Goal: Transaction & Acquisition: Subscribe to service/newsletter

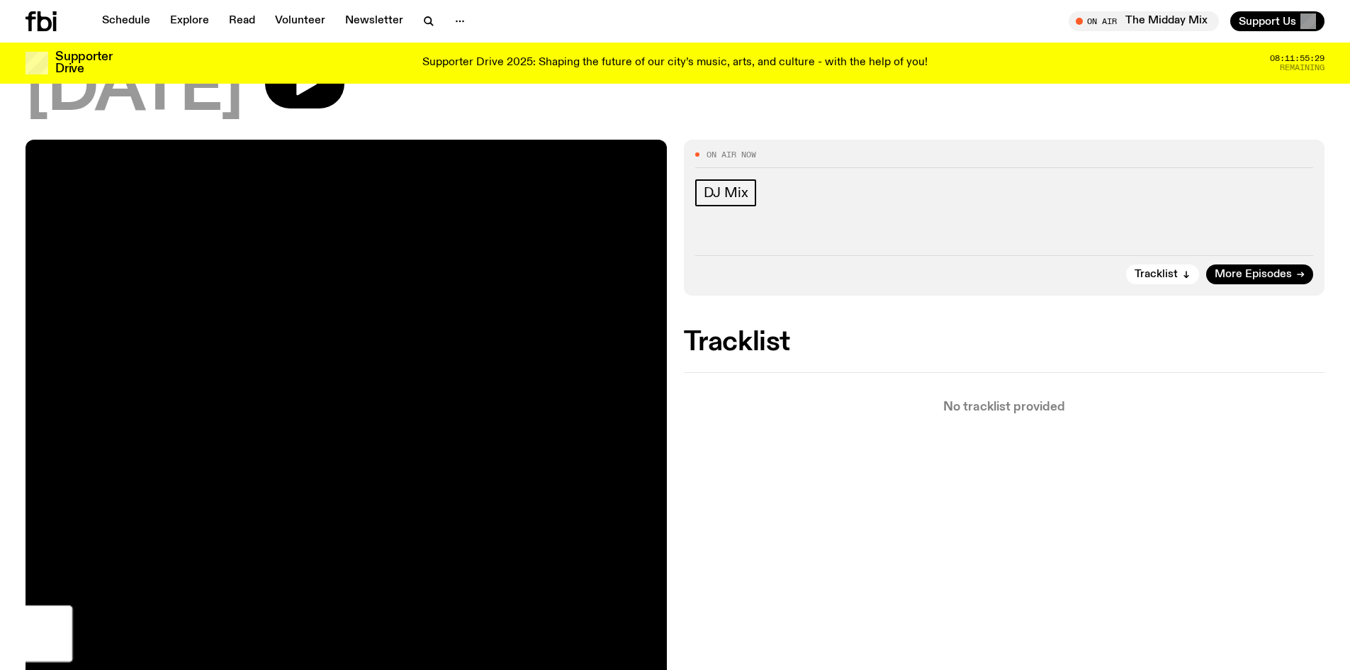
scroll to position [135, 0]
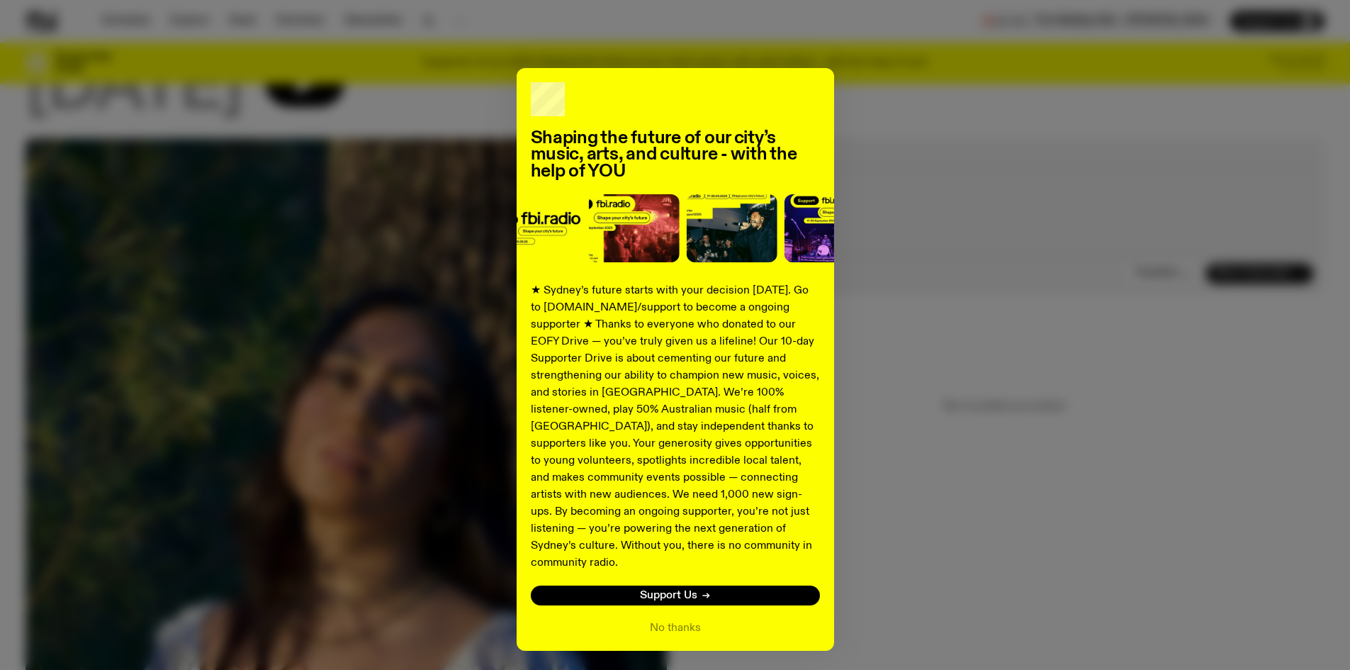
click at [1009, 568] on div "Shaping the future of our city’s music, arts, and culture - with the help of YO…" at bounding box center [675, 359] width 1299 height 583
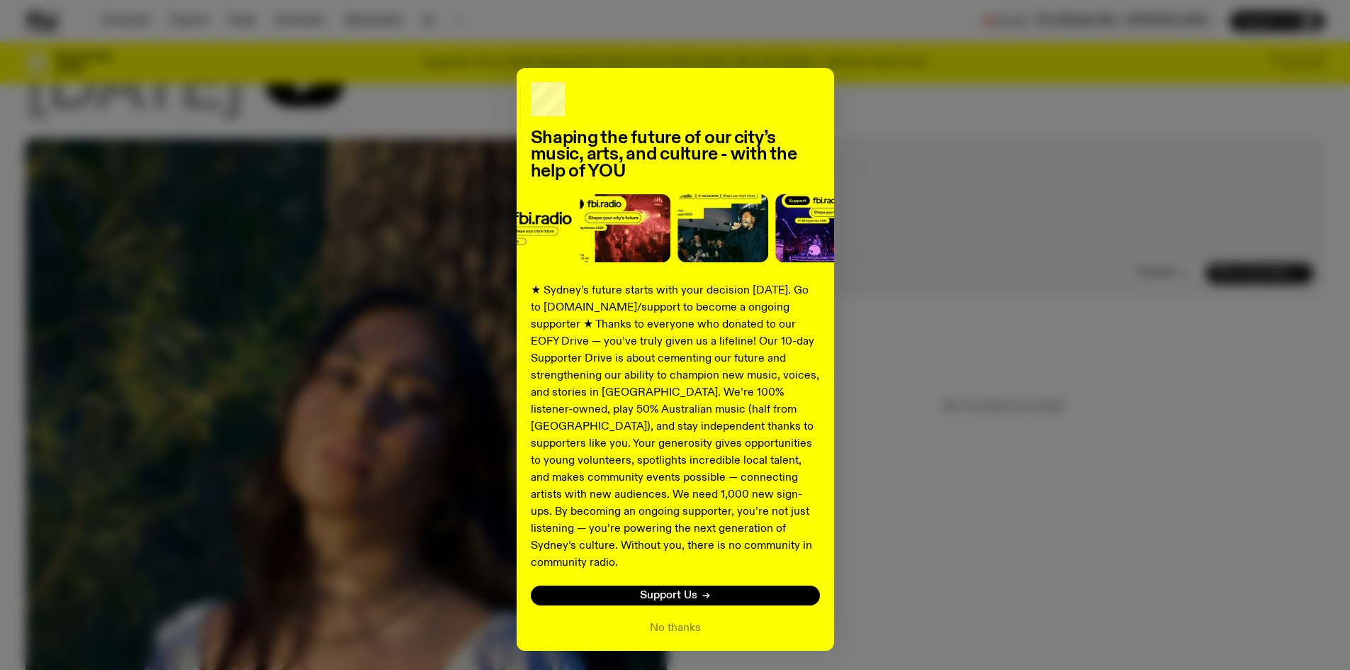
click at [716, 619] on div "No thanks" at bounding box center [675, 627] width 289 height 17
click at [676, 619] on button "No thanks" at bounding box center [675, 627] width 51 height 17
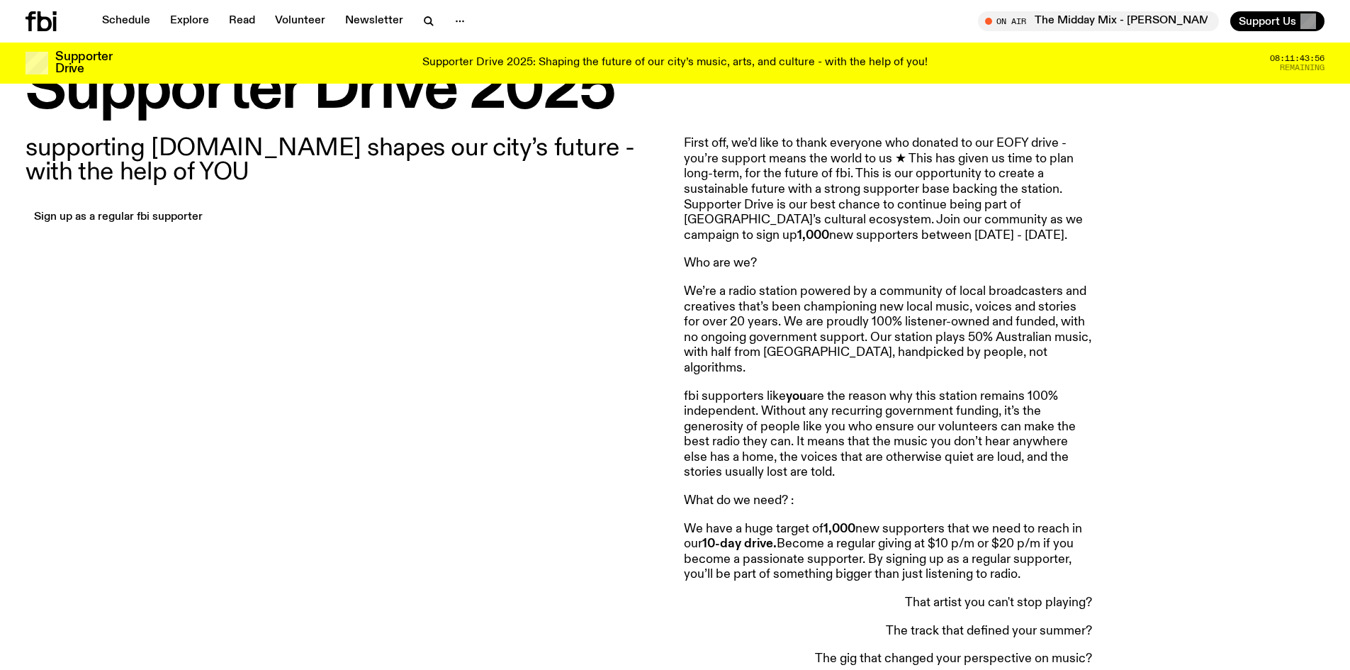
scroll to position [422, 0]
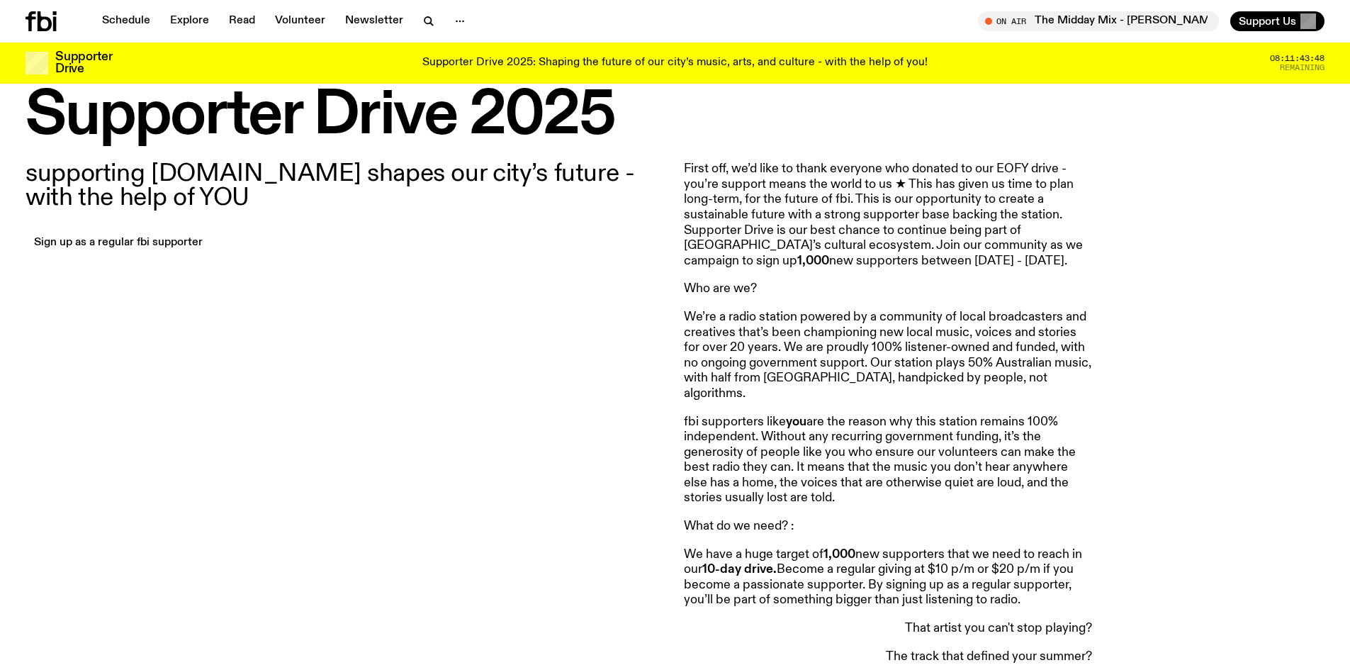
drag, startPoint x: 797, startPoint y: 242, endPoint x: 1086, endPoint y: 261, distance: 290.4
click at [1086, 261] on p "First off, we’d like to thank everyone who donated to our EOFY drive - you’re s…" at bounding box center [888, 215] width 408 height 107
copy p "Join our community as we campaign to sign up 1,000 new supporters between Wedne…"
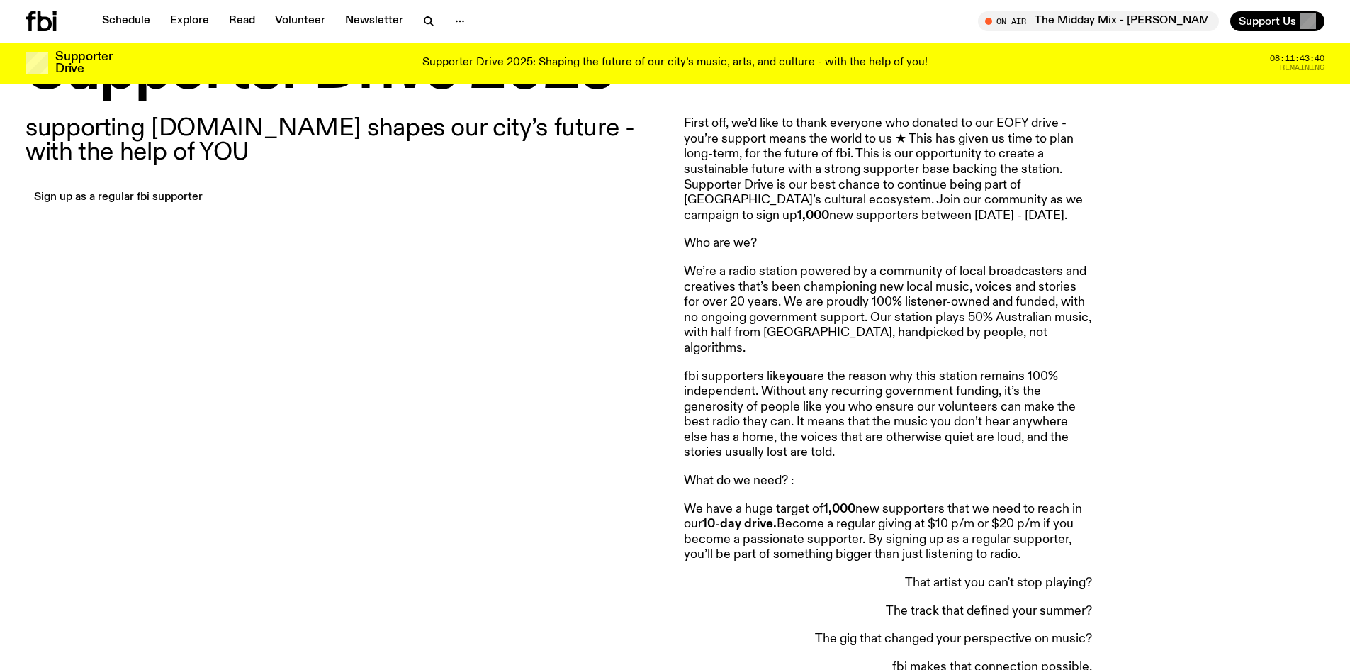
scroll to position [493, 0]
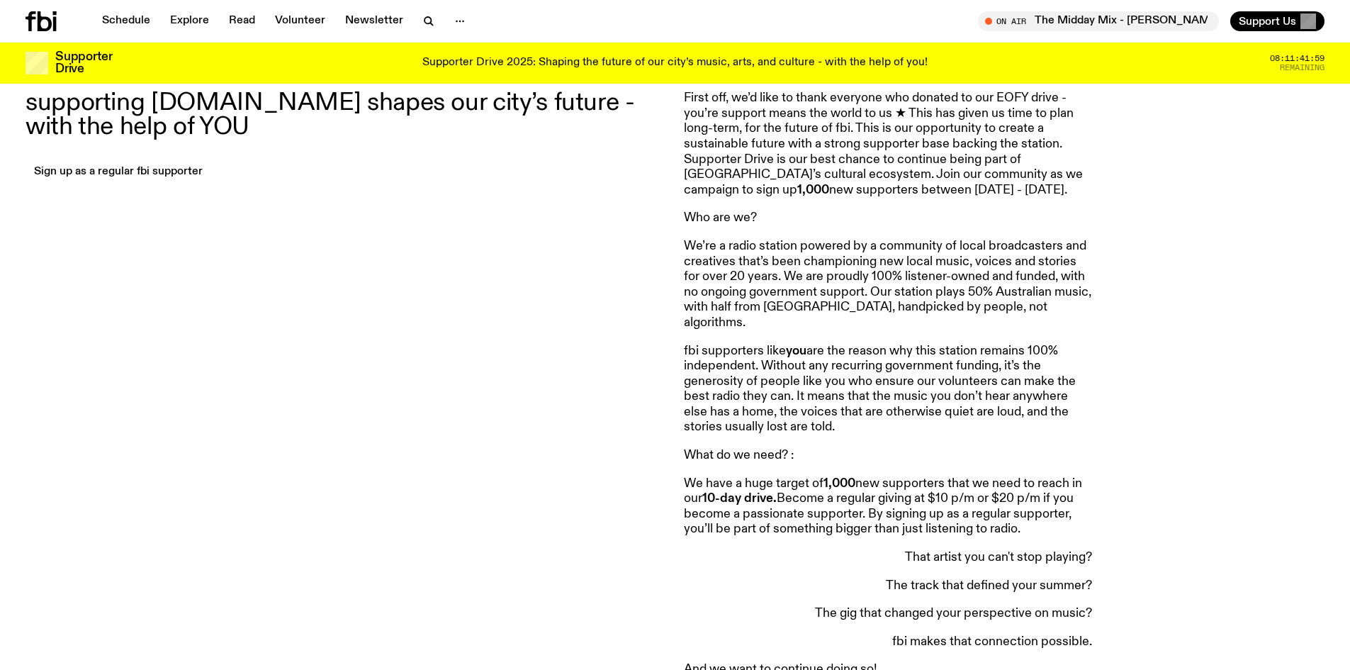
click at [967, 279] on p "We’re a radio station powered by a community of local broadcasters and creative…" at bounding box center [888, 285] width 408 height 92
drag, startPoint x: 682, startPoint y: 435, endPoint x: 1047, endPoint y: 517, distance: 374.7
click at [1047, 517] on div "supporting fbi.radio shapes our city’s future - with the help of YOU Sign up as…" at bounding box center [675, 669] width 1350 height 1191
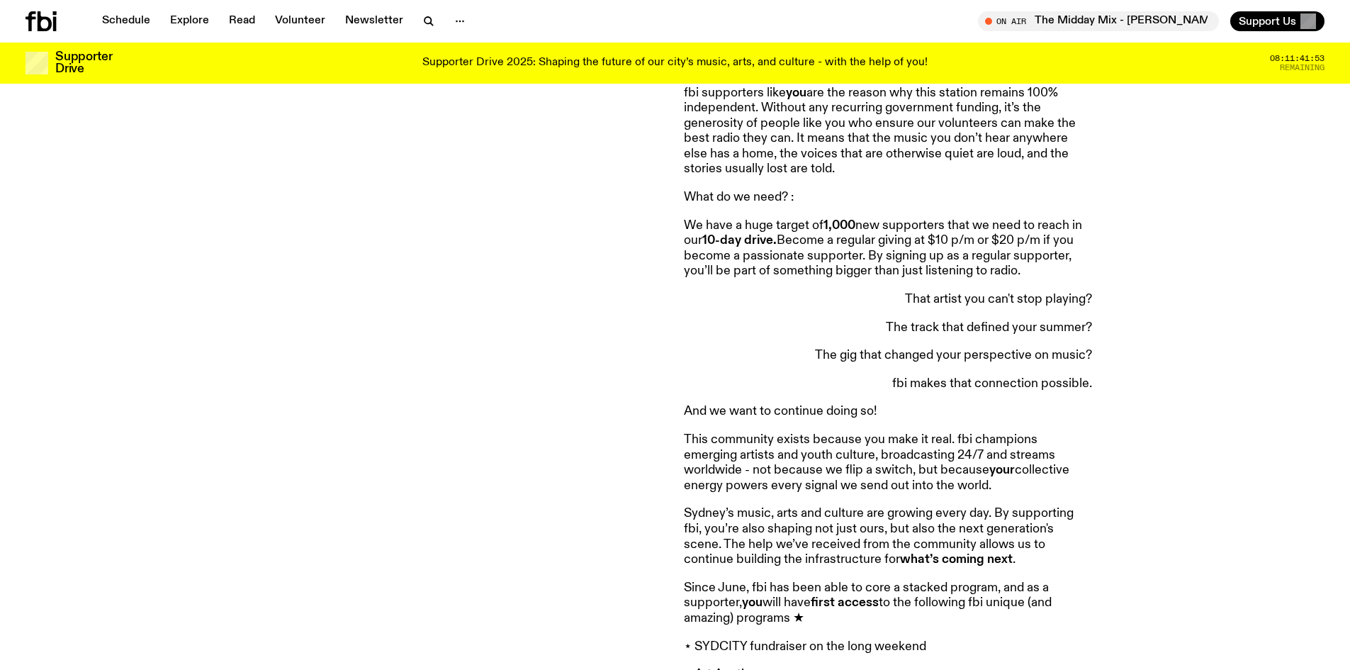
scroll to position [776, 0]
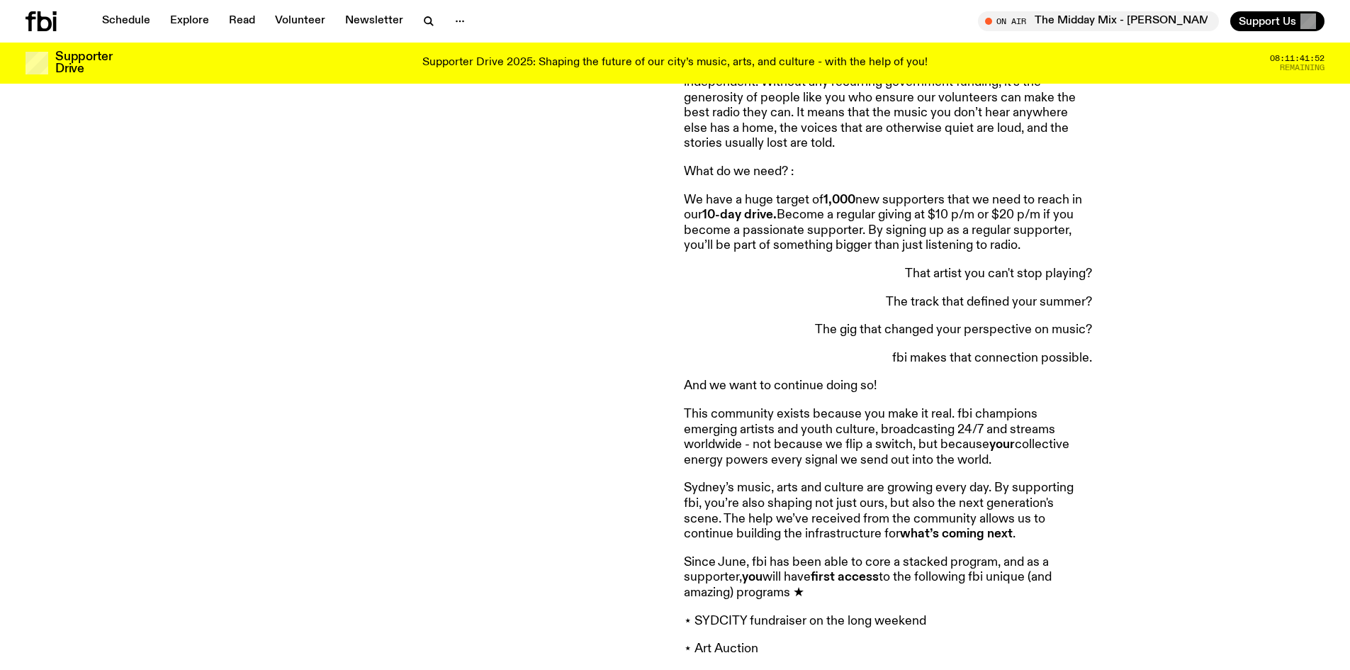
click at [964, 222] on p "We have a huge target of 1,000 new supporters that we need to reach in our 10-d…" at bounding box center [888, 223] width 408 height 61
drag, startPoint x: 685, startPoint y: 180, endPoint x: 1040, endPoint y: 232, distance: 359.6
click at [1040, 232] on p "We have a huge target of 1,000 new supporters that we need to reach in our 10-d…" at bounding box center [888, 223] width 408 height 61
copy p "We have a huge target of 1,000 new supporters that we need to reach in our 10-d…"
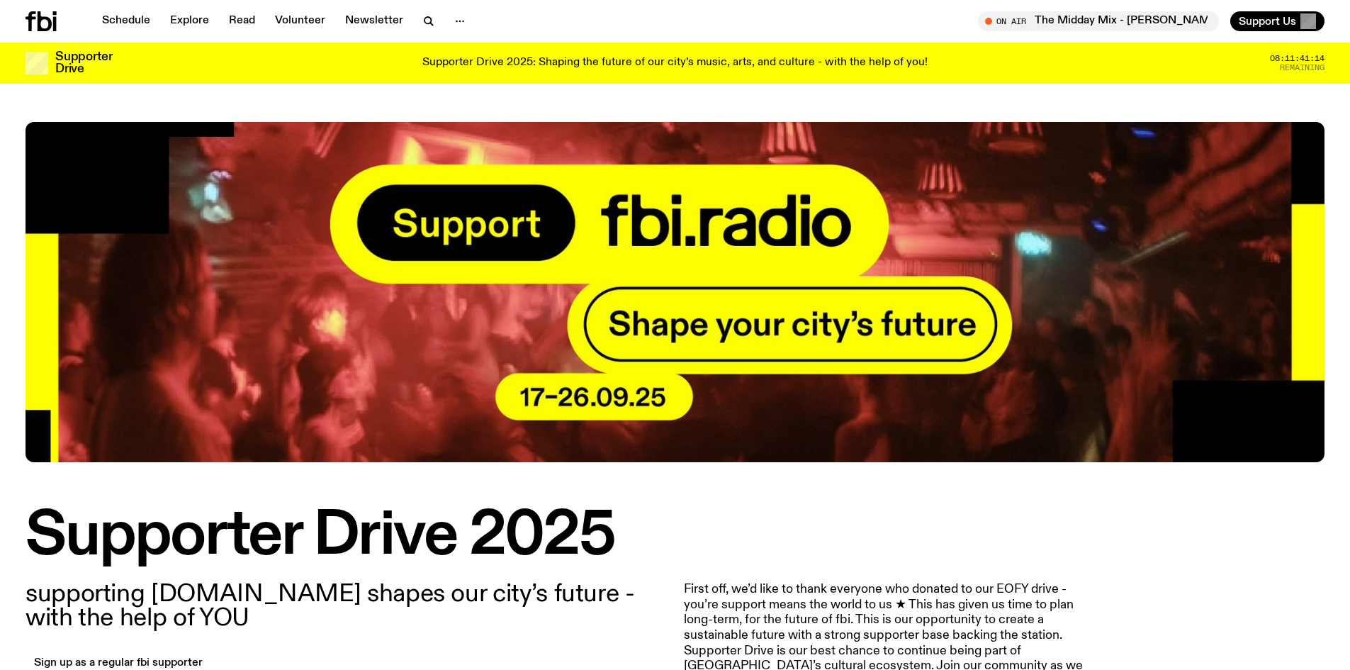
scroll to position [0, 0]
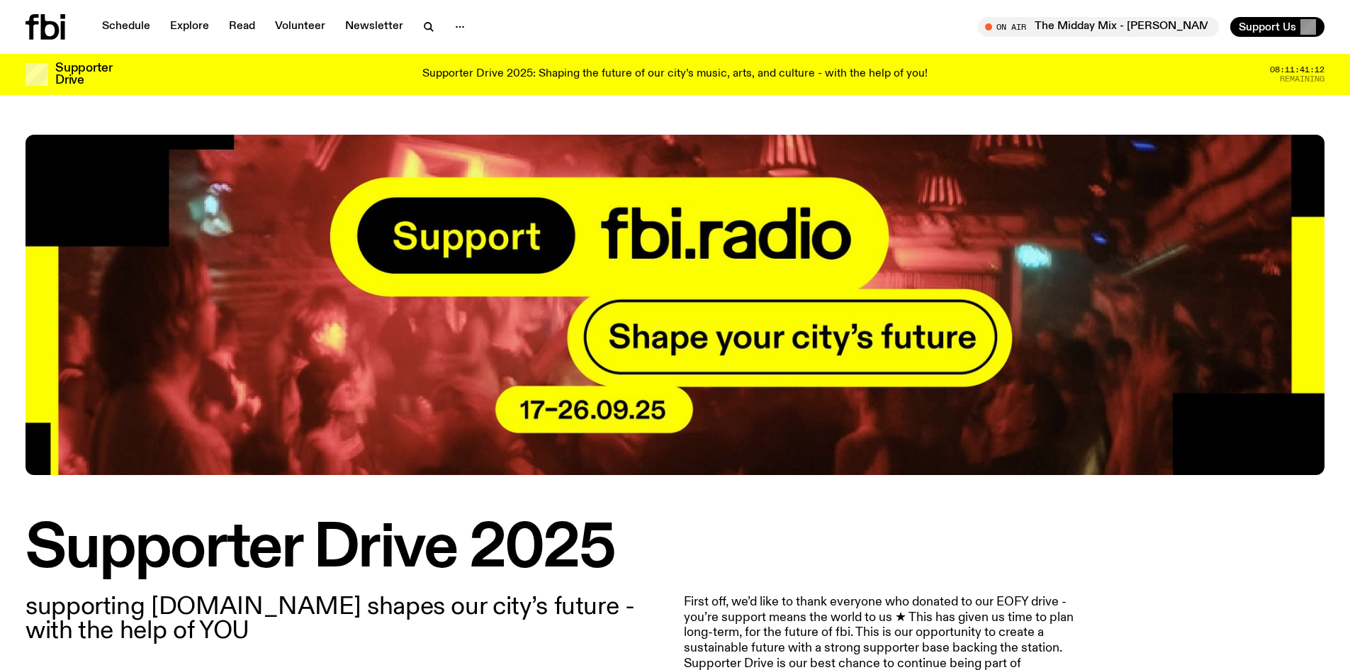
click at [473, 232] on img at bounding box center [675, 305] width 1299 height 340
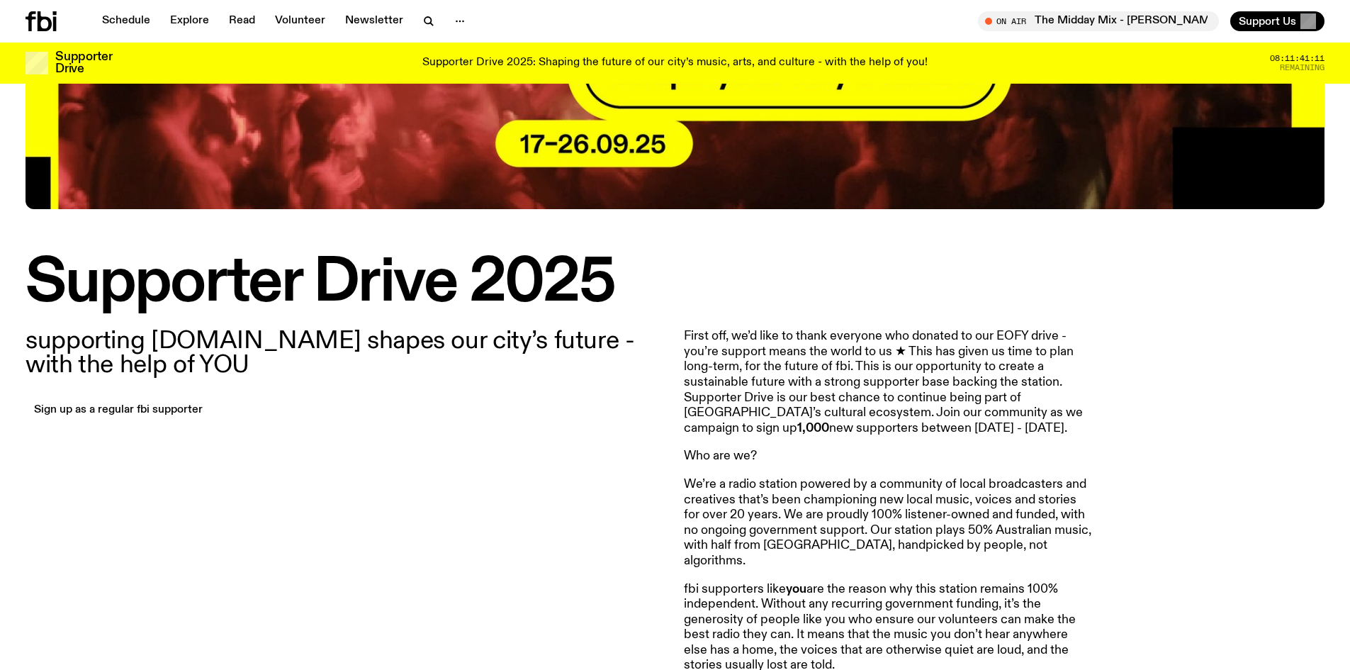
scroll to position [276, 0]
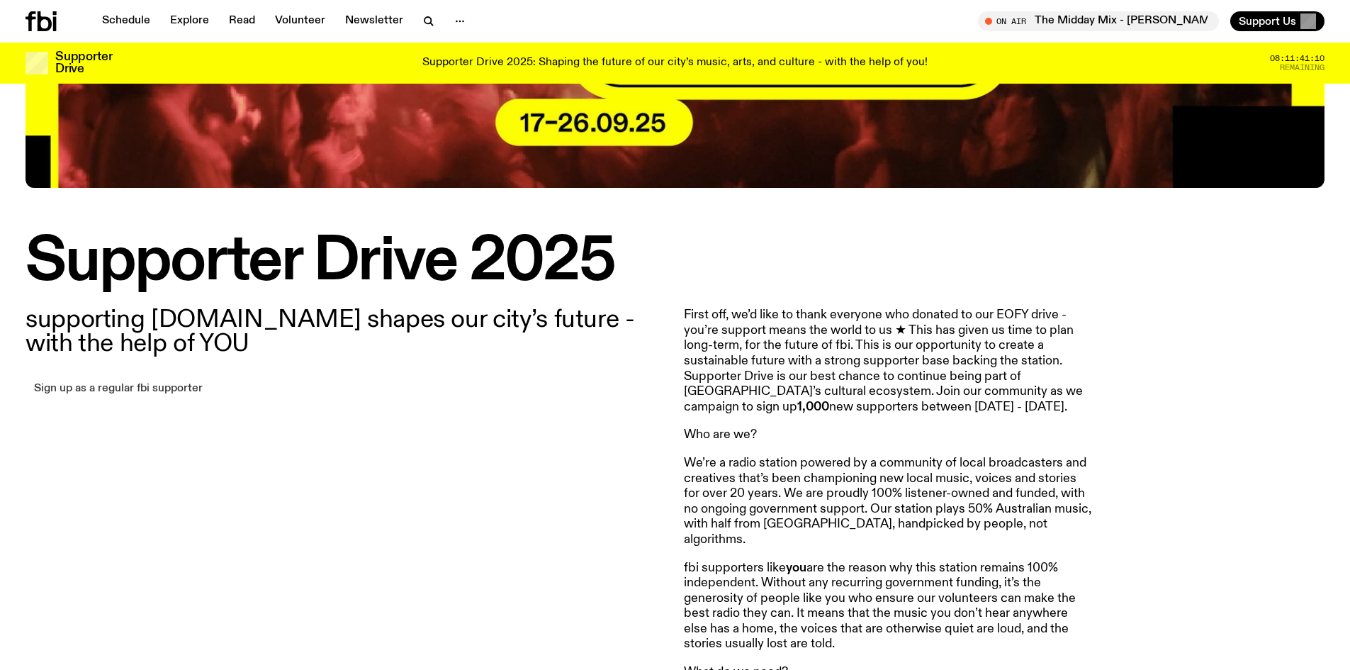
click at [172, 386] on link "Sign up as a regular fbi supporter" at bounding box center [119, 389] width 186 height 20
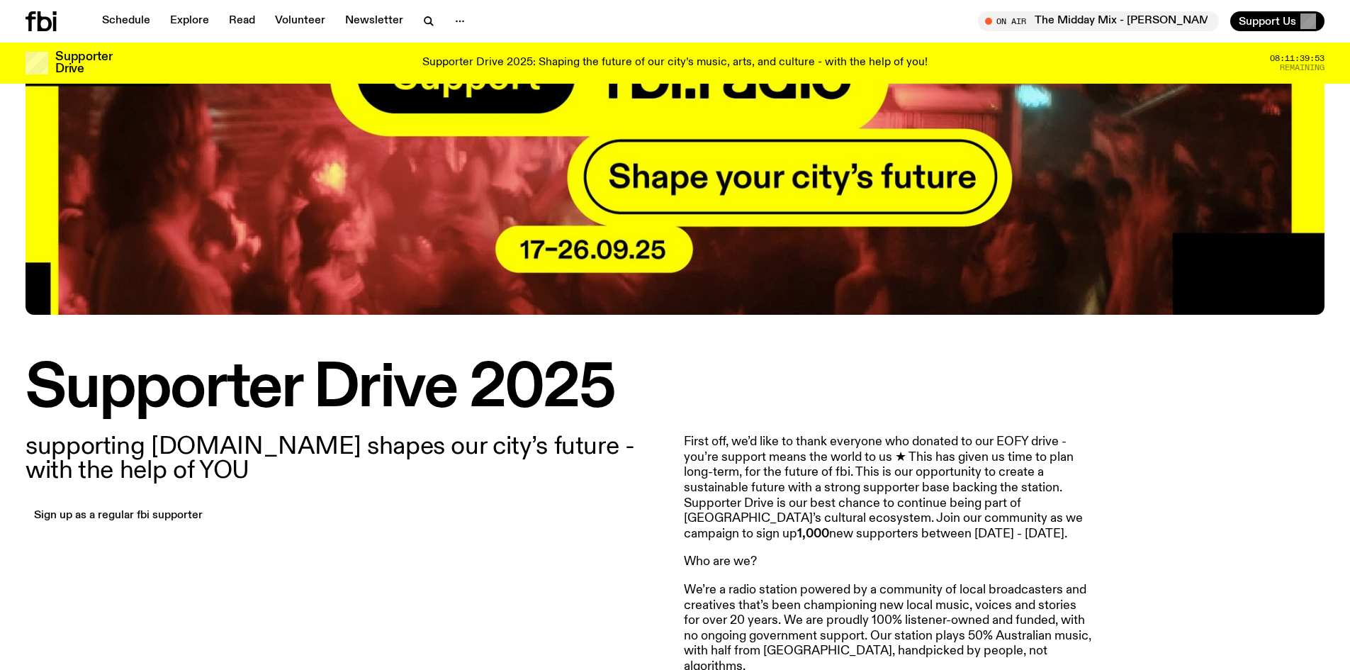
scroll to position [0, 0]
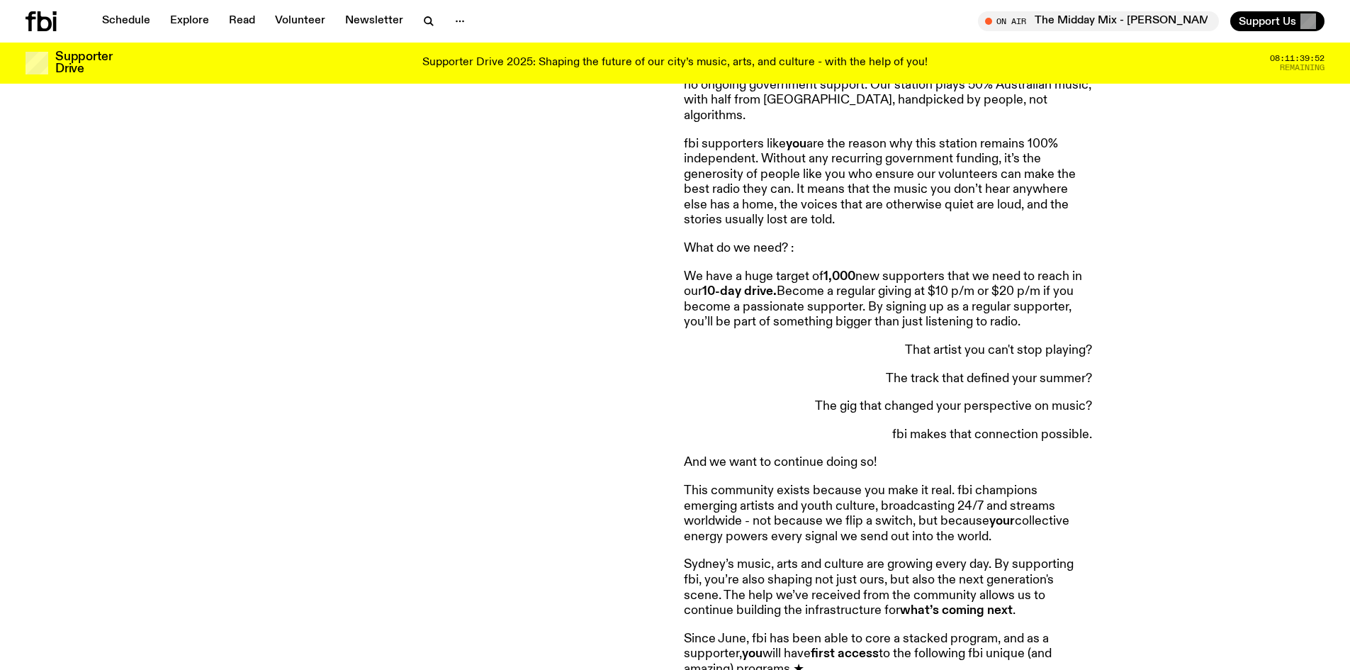
click at [546, 498] on div "supporting fbi.radio shapes our city’s future - with the help of YOU Sign up as…" at bounding box center [346, 442] width 641 height 1117
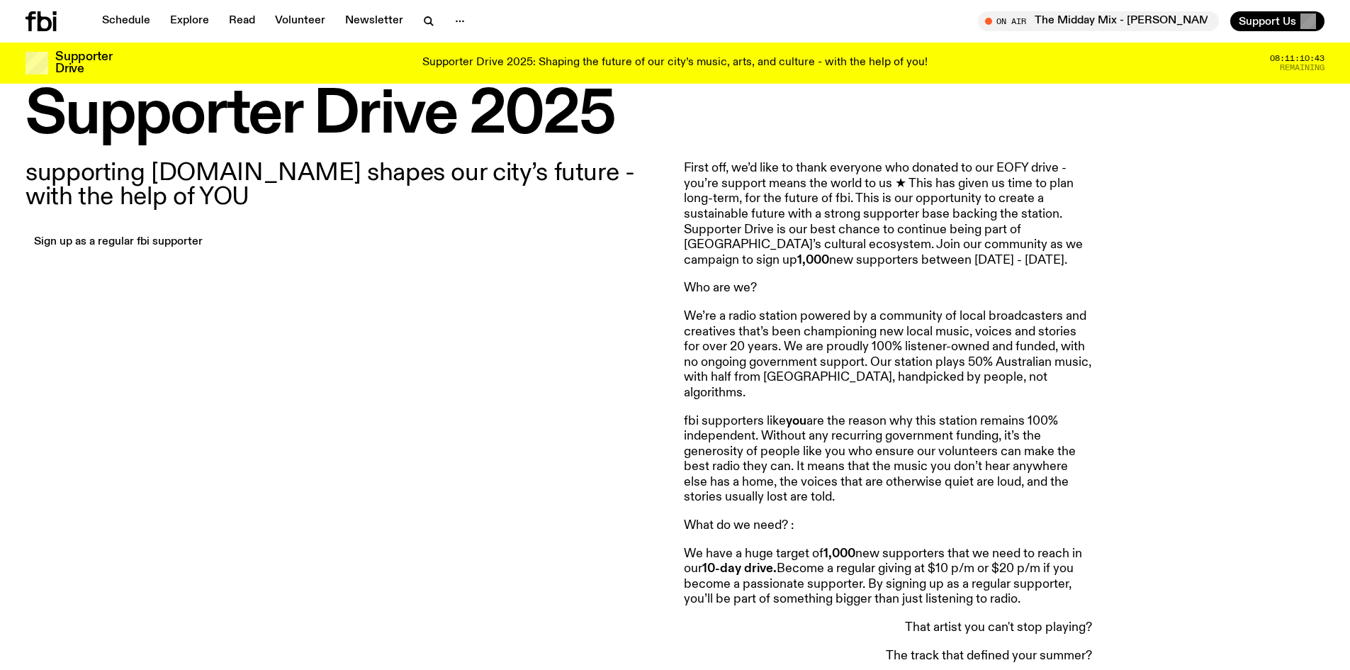
scroll to position [203, 0]
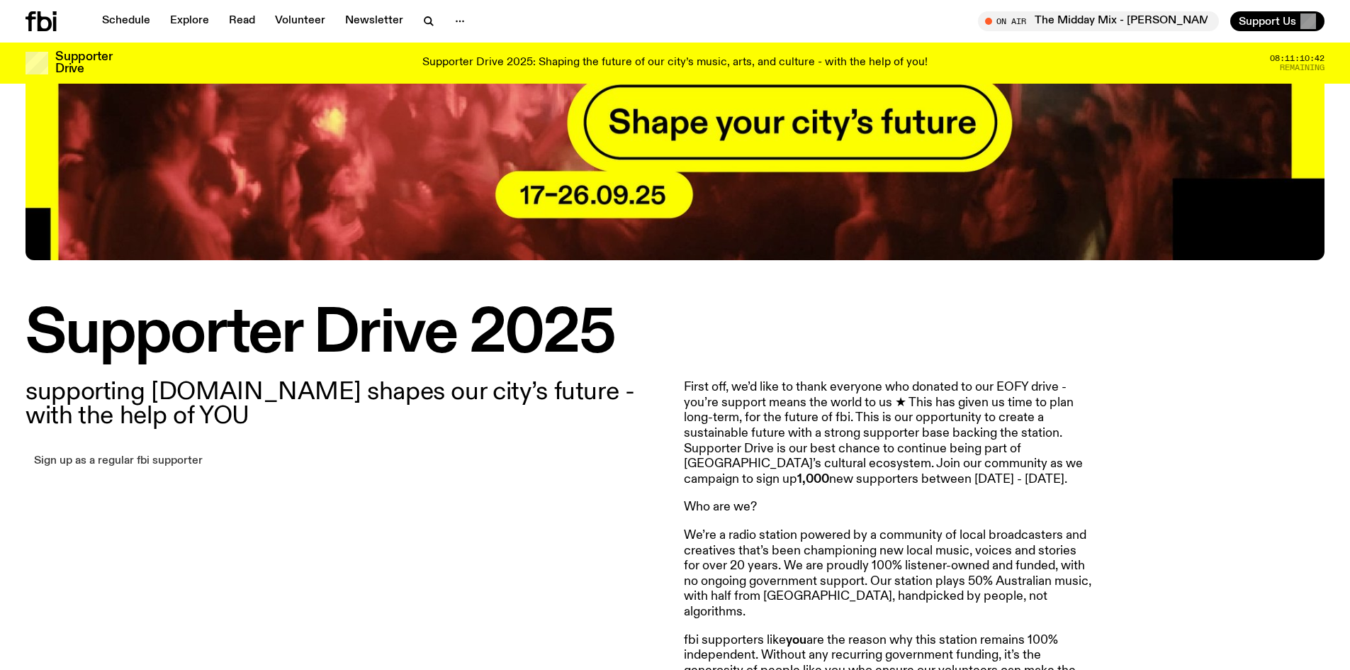
click at [134, 456] on link "Sign up as a regular fbi supporter" at bounding box center [119, 461] width 186 height 20
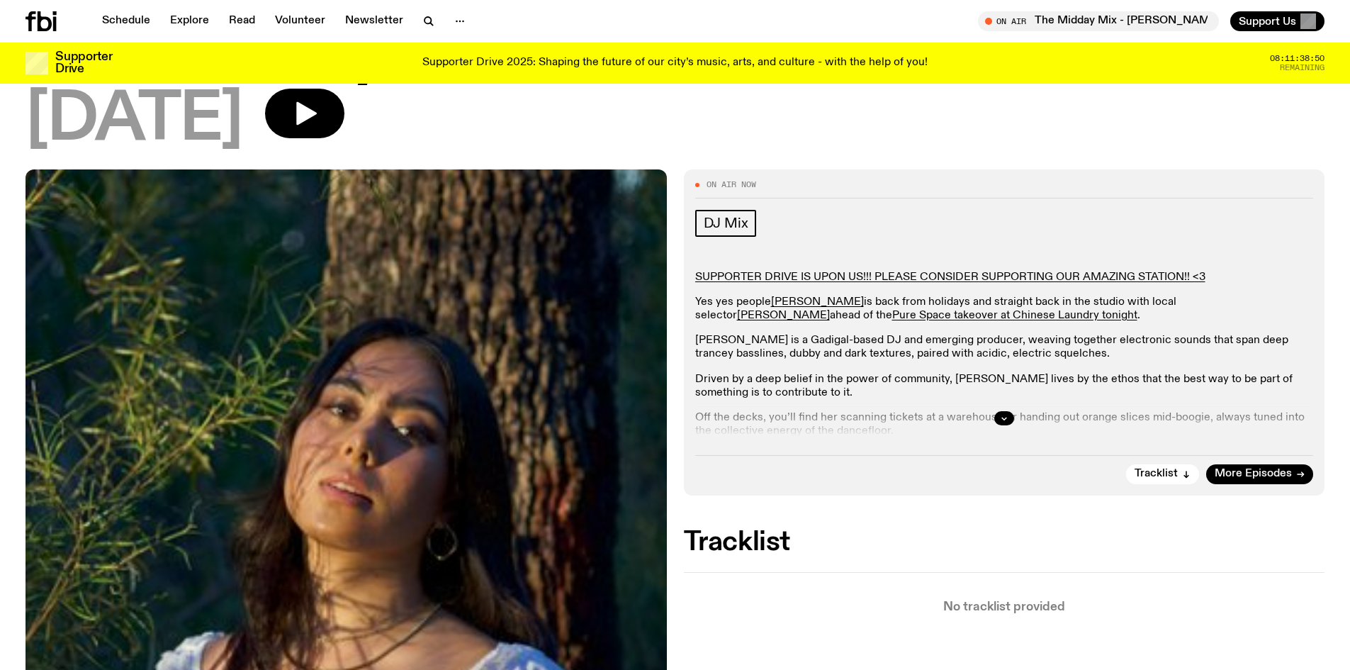
scroll to position [139, 0]
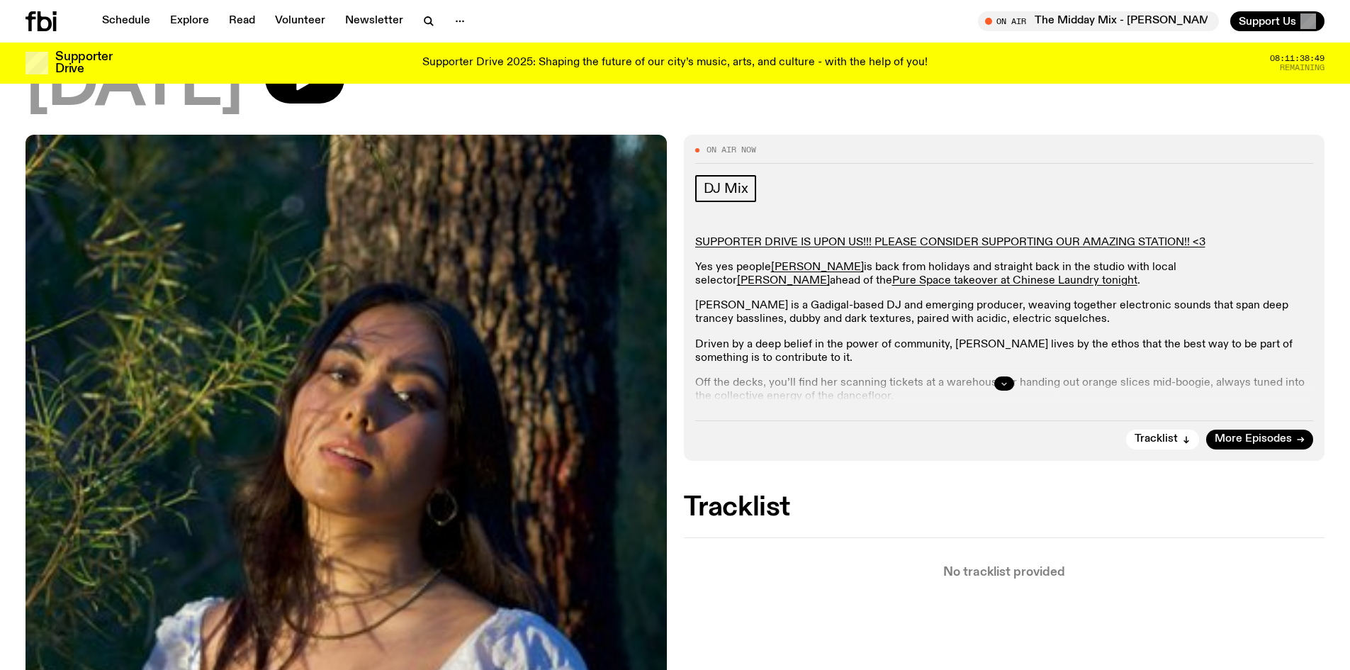
click at [1008, 377] on button "button" at bounding box center [1004, 383] width 20 height 14
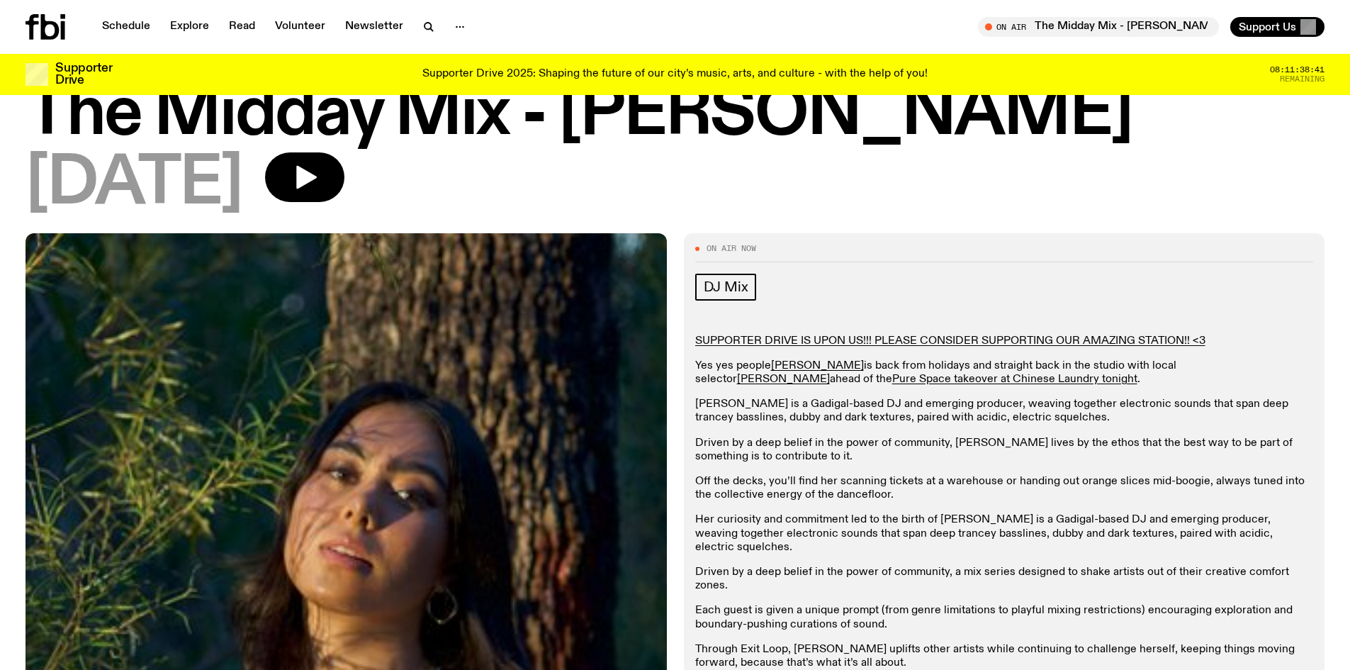
scroll to position [0, 0]
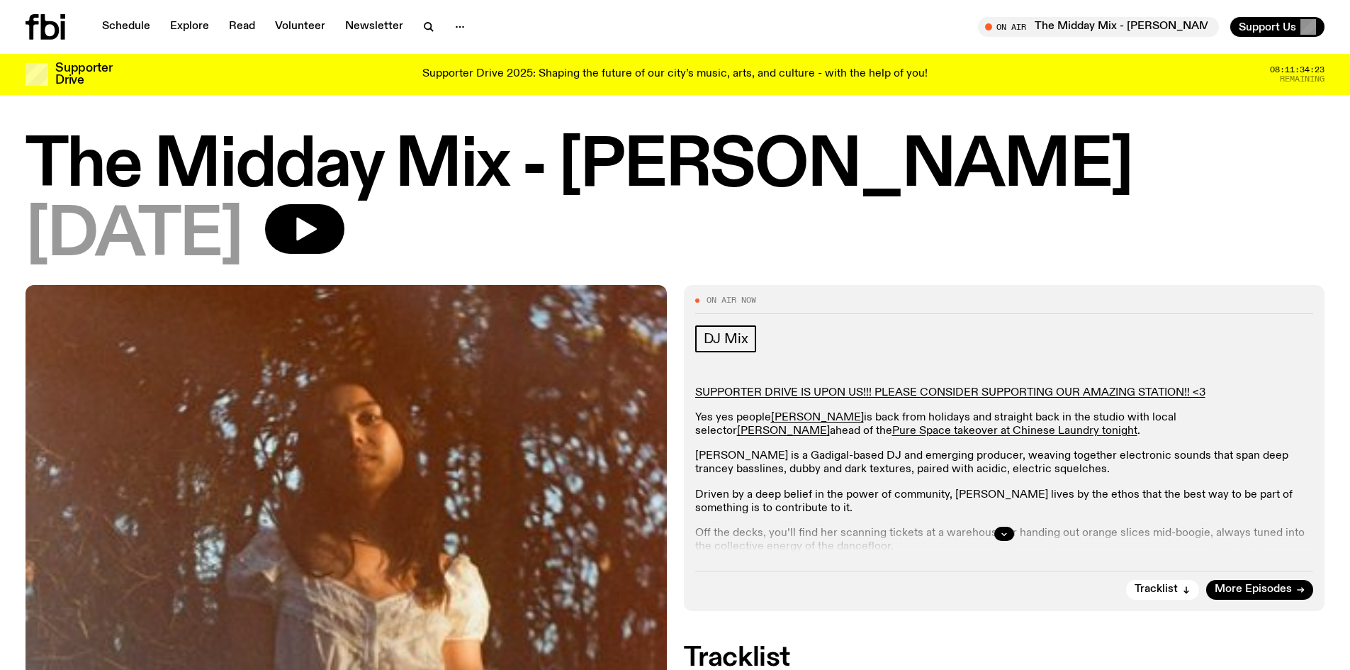
click at [760, 154] on h1 "The Midday Mix - [PERSON_NAME]" at bounding box center [675, 167] width 1299 height 64
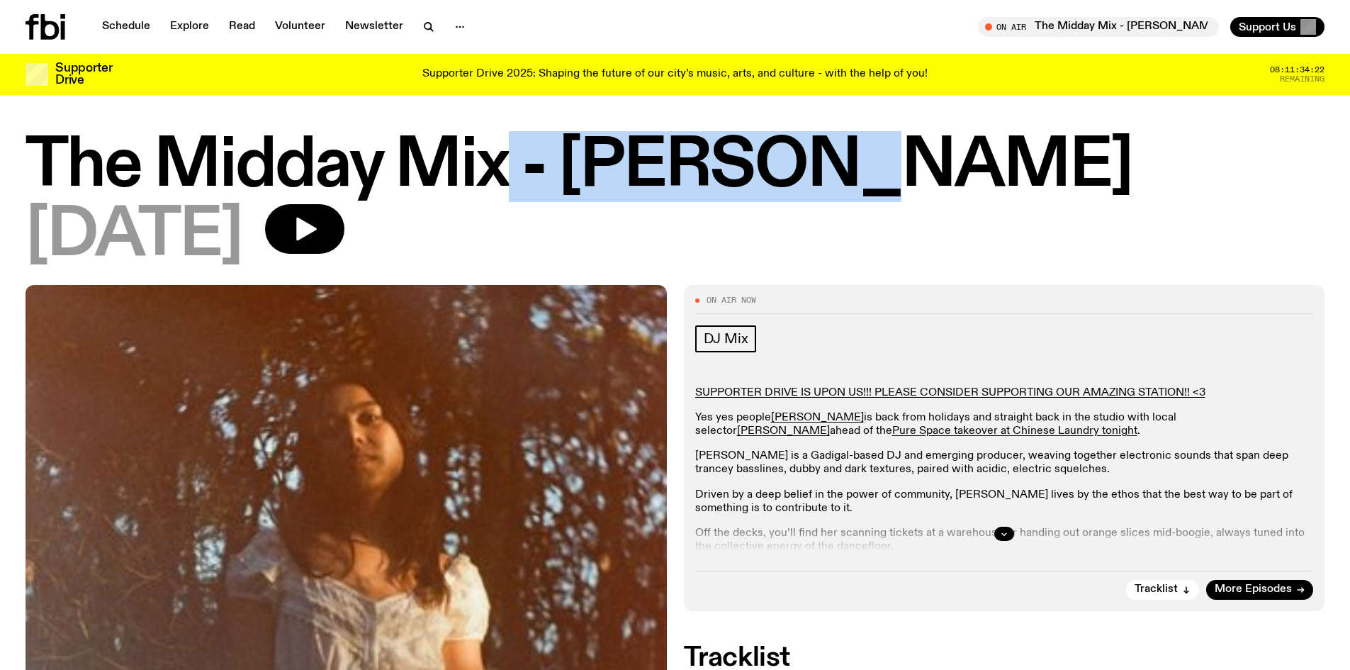
drag, startPoint x: 851, startPoint y: 177, endPoint x: 501, endPoint y: 175, distance: 350.1
click at [501, 175] on h1 "The Midday Mix - [PERSON_NAME]" at bounding box center [675, 167] width 1299 height 64
click at [679, 172] on h1 "The Midday Mix - [PERSON_NAME]" at bounding box center [675, 167] width 1299 height 64
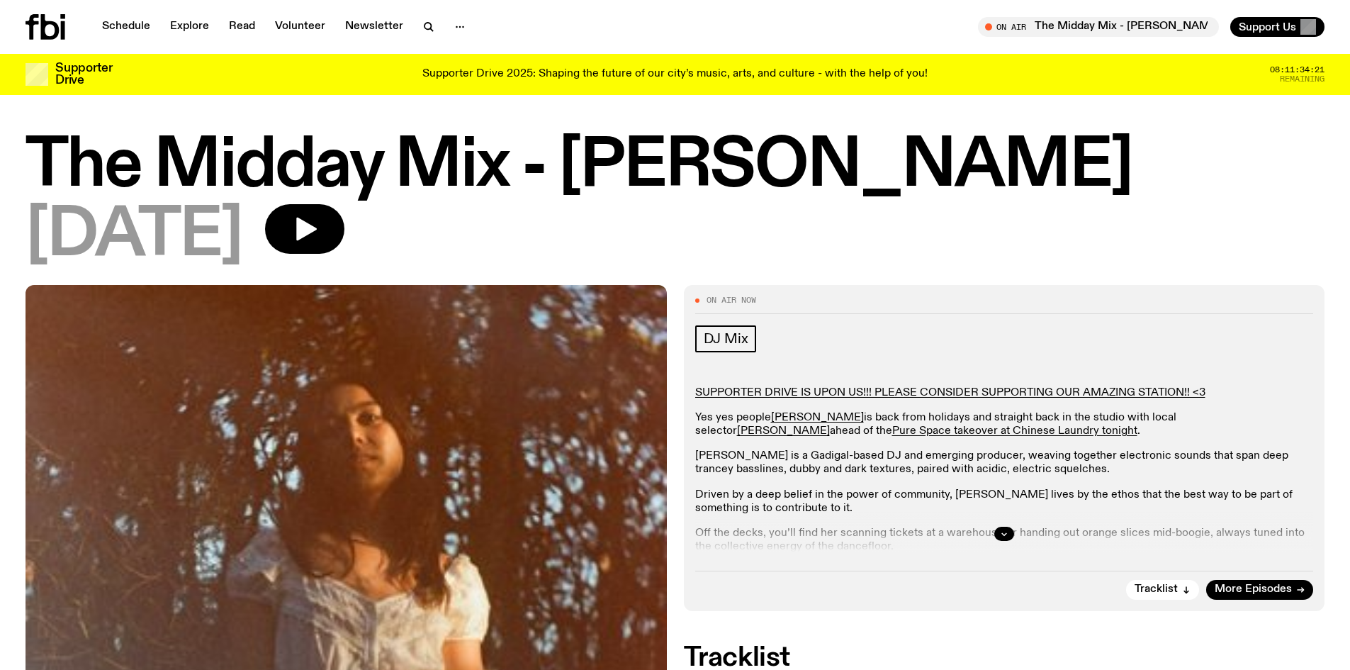
click at [999, 200] on div "The Midday Mix - Narainee 19.09.25" at bounding box center [675, 201] width 1299 height 133
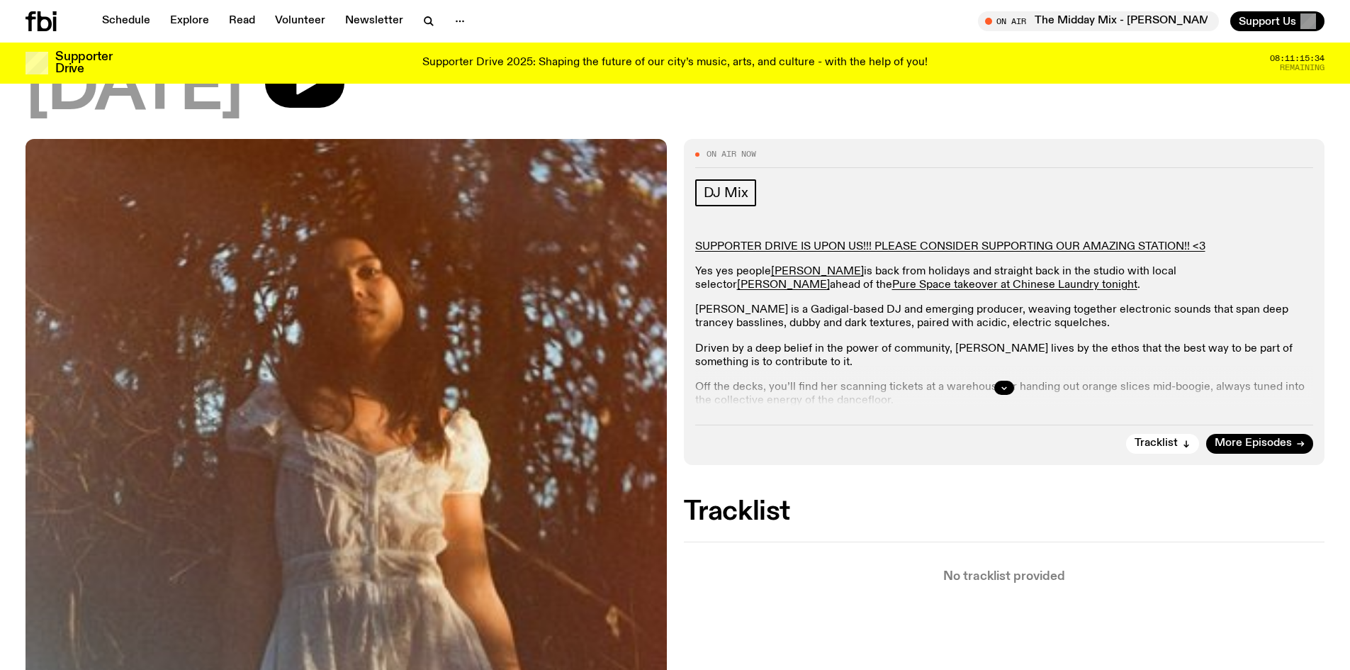
scroll to position [134, 0]
click at [921, 287] on link "Pure Space takeover at Chinese Laundry tonight" at bounding box center [1014, 285] width 245 height 11
click at [1004, 390] on icon "button" at bounding box center [1003, 389] width 5 height 2
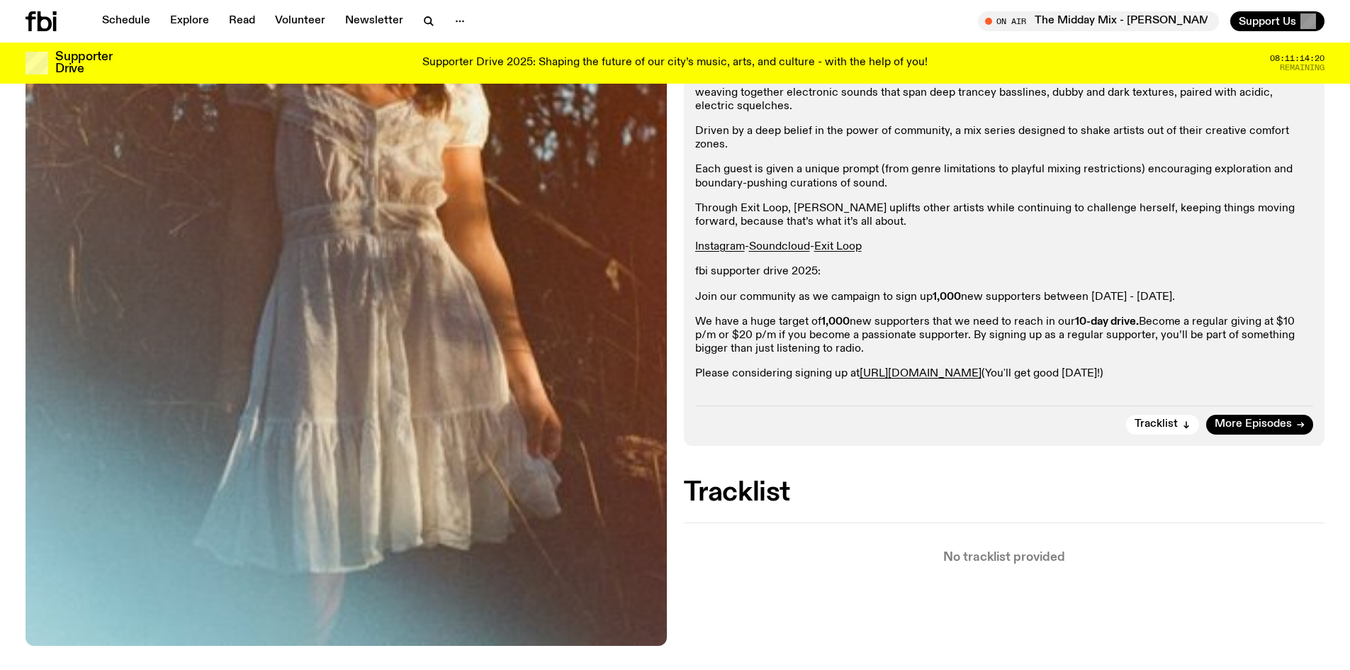
scroll to position [488, 0]
